Goal: Information Seeking & Learning: Learn about a topic

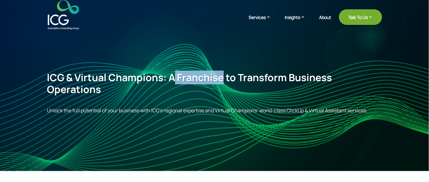
drag, startPoint x: 174, startPoint y: 78, endPoint x: 222, endPoint y: 78, distance: 47.2
click at [222, 78] on span "ICG & Virtual Champions: A Franchise to Transform Business Operations" at bounding box center [189, 82] width 285 height 25
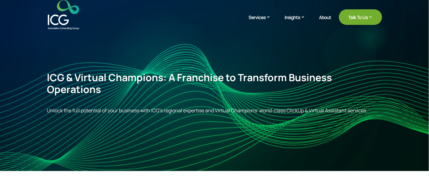
click at [225, 88] on h4 "ICG & Virtual Champions: A Franchise to Transform Business Operations" at bounding box center [214, 84] width 335 height 27
drag, startPoint x: 225, startPoint y: 79, endPoint x: 178, endPoint y: 77, distance: 47.5
click at [178, 77] on span "ICG & Virtual Champions: A Franchise to Transform Business Operations" at bounding box center [189, 82] width 285 height 25
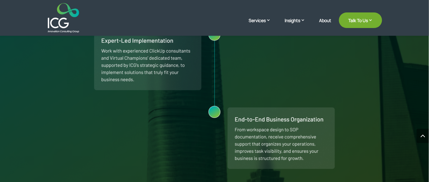
scroll to position [649, 0]
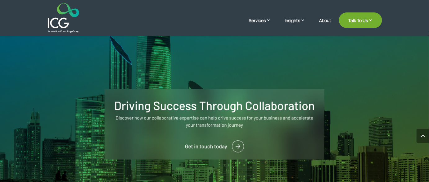
scroll to position [987, 0]
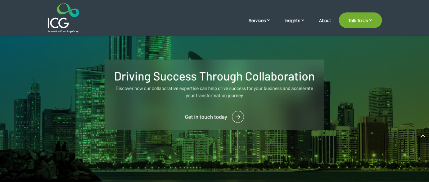
click at [235, 119] on img at bounding box center [214, 95] width 429 height 186
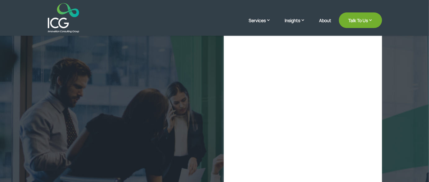
select select "**"
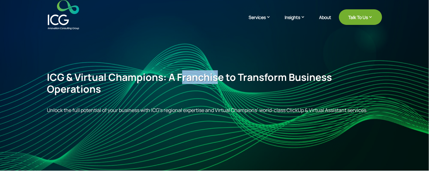
drag, startPoint x: 183, startPoint y: 77, endPoint x: 221, endPoint y: 79, distance: 38.6
click at [221, 79] on span "ICG & Virtual Champions: A Franchise to Transform Business Operations" at bounding box center [189, 82] width 285 height 25
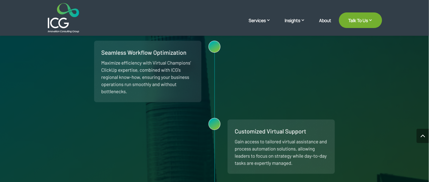
scroll to position [592, 0]
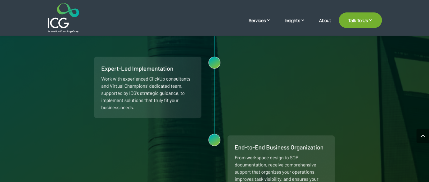
click at [323, 84] on img at bounding box center [214, 23] width 429 height 418
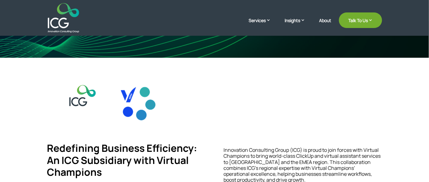
scroll to position [141, 0]
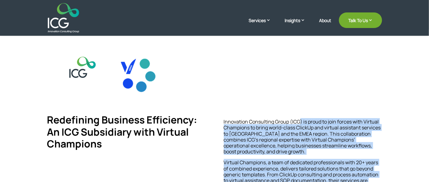
drag, startPoint x: 300, startPoint y: 124, endPoint x: 326, endPoint y: 124, distance: 25.8
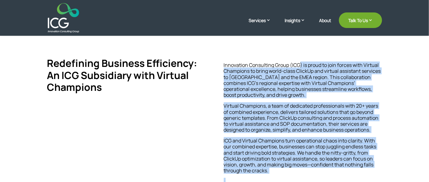
click at [324, 80] on p "Innovation Consulting Group (ICG) is proud to join forces with Virtual Champion…" at bounding box center [303, 82] width 158 height 41
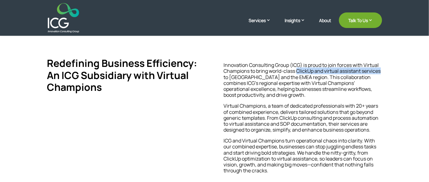
drag, startPoint x: 297, startPoint y: 71, endPoint x: 384, endPoint y: 73, distance: 86.6
click at [384, 73] on div "Redefining Business Efficiency: An ICG Subsidiary with Virtual Champions Innova…" at bounding box center [214, 91] width 429 height 236
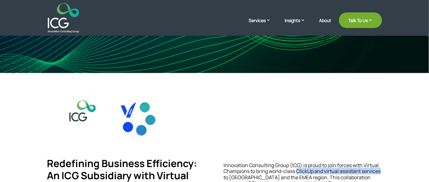
scroll to position [28, 0]
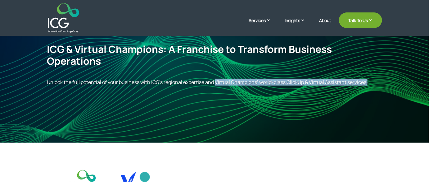
drag, startPoint x: 215, startPoint y: 83, endPoint x: 371, endPoint y: 83, distance: 155.5
click at [371, 83] on p "Unlock the full potential of your business with ICG’s regional expertise and Vi…" at bounding box center [214, 82] width 335 height 6
